Goal: Communication & Community: Answer question/provide support

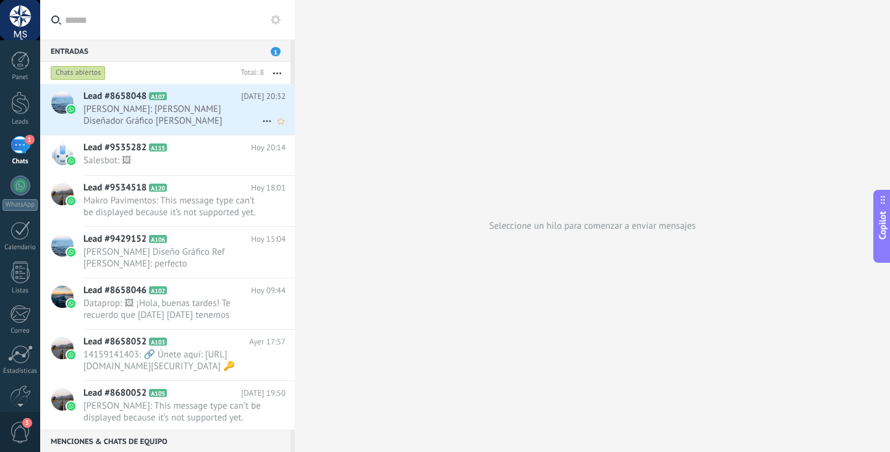
click at [192, 117] on span "[PERSON_NAME]: [PERSON_NAME] Diseñador Gráfico [PERSON_NAME] [PHONE_NUMBER]" at bounding box center [172, 114] width 179 height 23
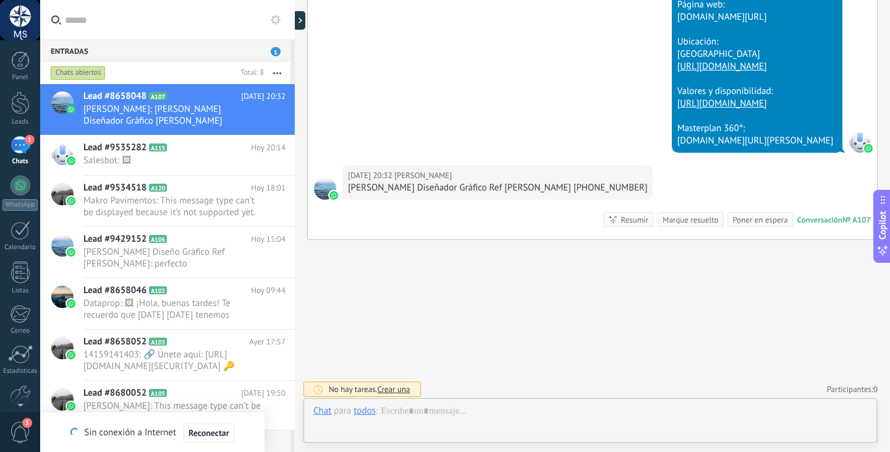
scroll to position [685, 0]
drag, startPoint x: 430, startPoint y: 115, endPoint x: 396, endPoint y: 105, distance: 36.0
click at [383, 128] on div "[DATE] 19:14 WhatsApp Business Entregado - Brisas [PERSON_NAME] - Drive con tod…" at bounding box center [592, 39] width 569 height 251
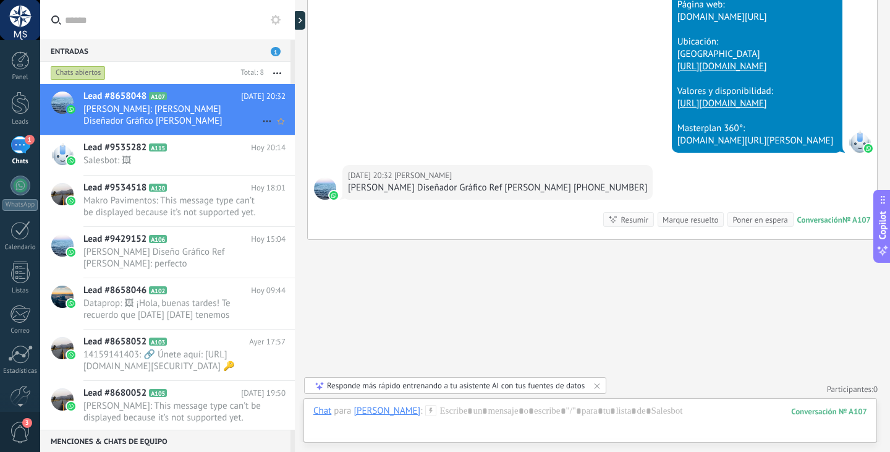
click at [268, 116] on icon at bounding box center [267, 121] width 15 height 15
click at [294, 148] on span "Conversación cerrada" at bounding box center [322, 152] width 84 height 25
click at [295, 148] on div at bounding box center [295, 226] width 0 height 452
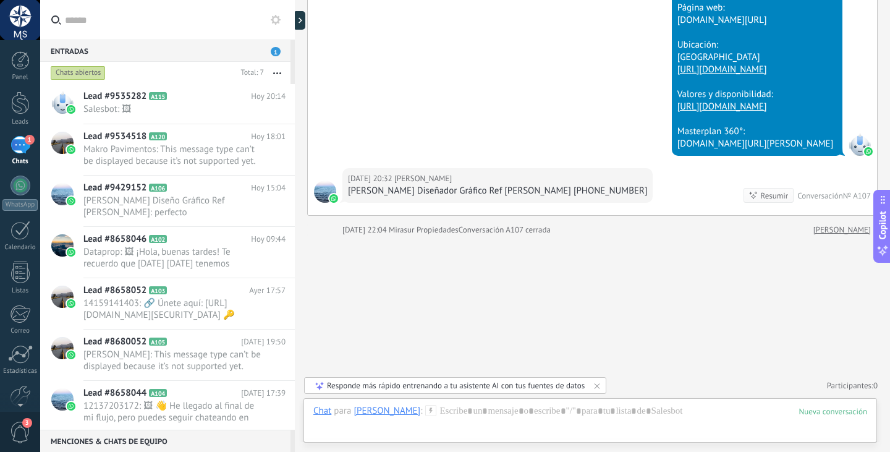
click at [38, 143] on link "1 Chats" at bounding box center [20, 151] width 40 height 30
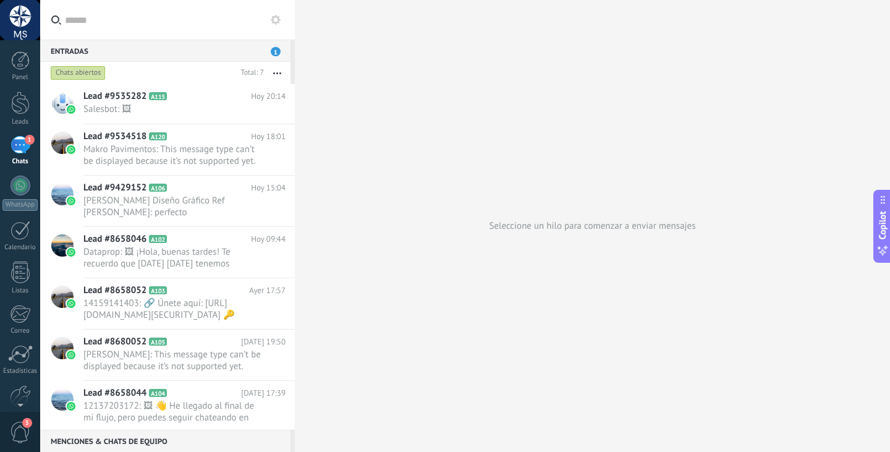
click at [352, 66] on div "Seleccione un hilo para comenzar a enviar mensajes" at bounding box center [592, 226] width 595 height 452
click at [179, 100] on h2 "Lead #9535282 A115" at bounding box center [167, 96] width 168 height 12
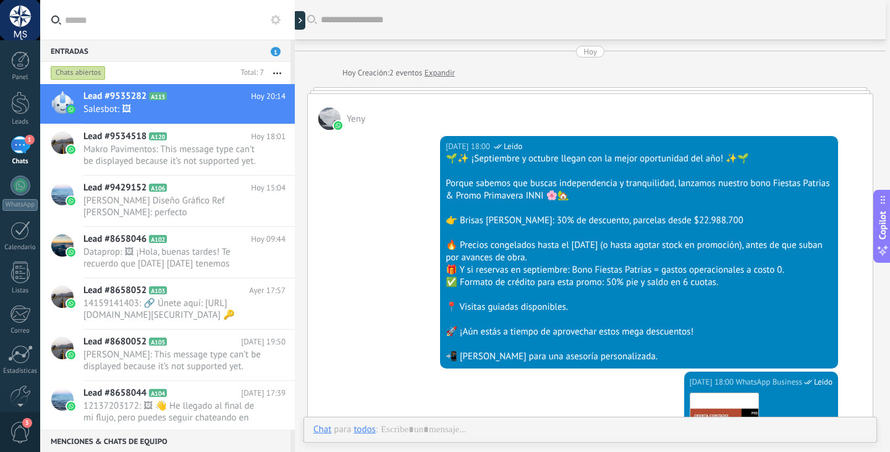
scroll to position [1121, 0]
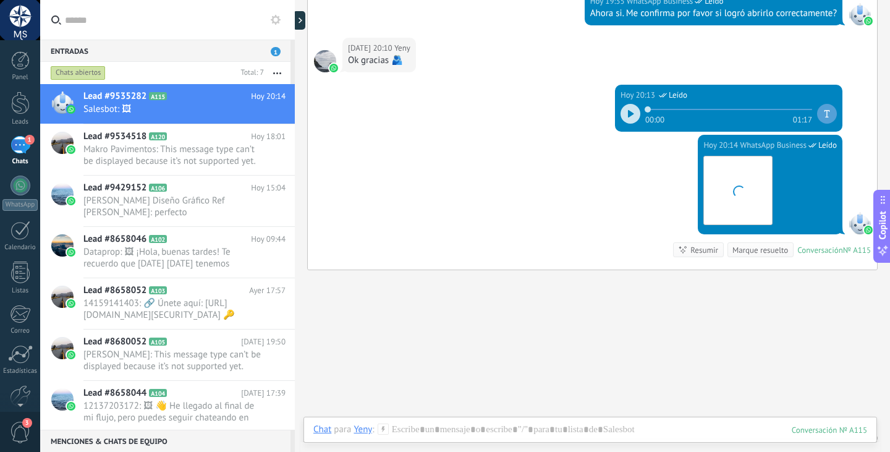
drag, startPoint x: 381, startPoint y: 158, endPoint x: 355, endPoint y: 157, distance: 26.0
click at [355, 135] on div "[DATE] 20:13 WhatsApp Business Leído 00:00 01:17" at bounding box center [592, 110] width 569 height 50
drag, startPoint x: 320, startPoint y: 52, endPoint x: 309, endPoint y: 55, distance: 11.5
drag, startPoint x: 309, startPoint y: 55, endPoint x: 386, endPoint y: 7, distance: 90.7
click at [354, 38] on div "[DATE] 19:35 WhatsApp Business Leído Ahora si. Me confirma por favor si logró a…" at bounding box center [592, 14] width 569 height 47
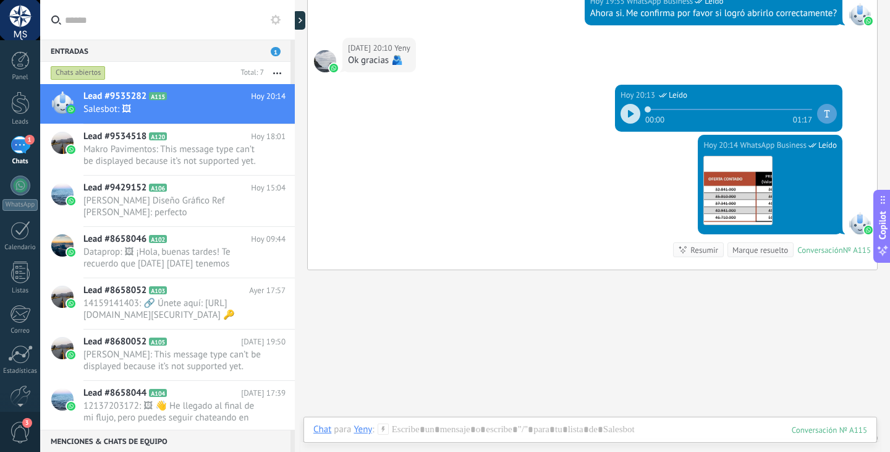
drag, startPoint x: 714, startPoint y: 307, endPoint x: 546, endPoint y: 400, distance: 192.3
drag, startPoint x: 546, startPoint y: 400, endPoint x: 640, endPoint y: 367, distance: 100.1
drag, startPoint x: 640, startPoint y: 367, endPoint x: 606, endPoint y: 364, distance: 34.1
drag, startPoint x: 606, startPoint y: 364, endPoint x: 688, endPoint y: 31, distance: 343.0
